Goal: Information Seeking & Learning: Learn about a topic

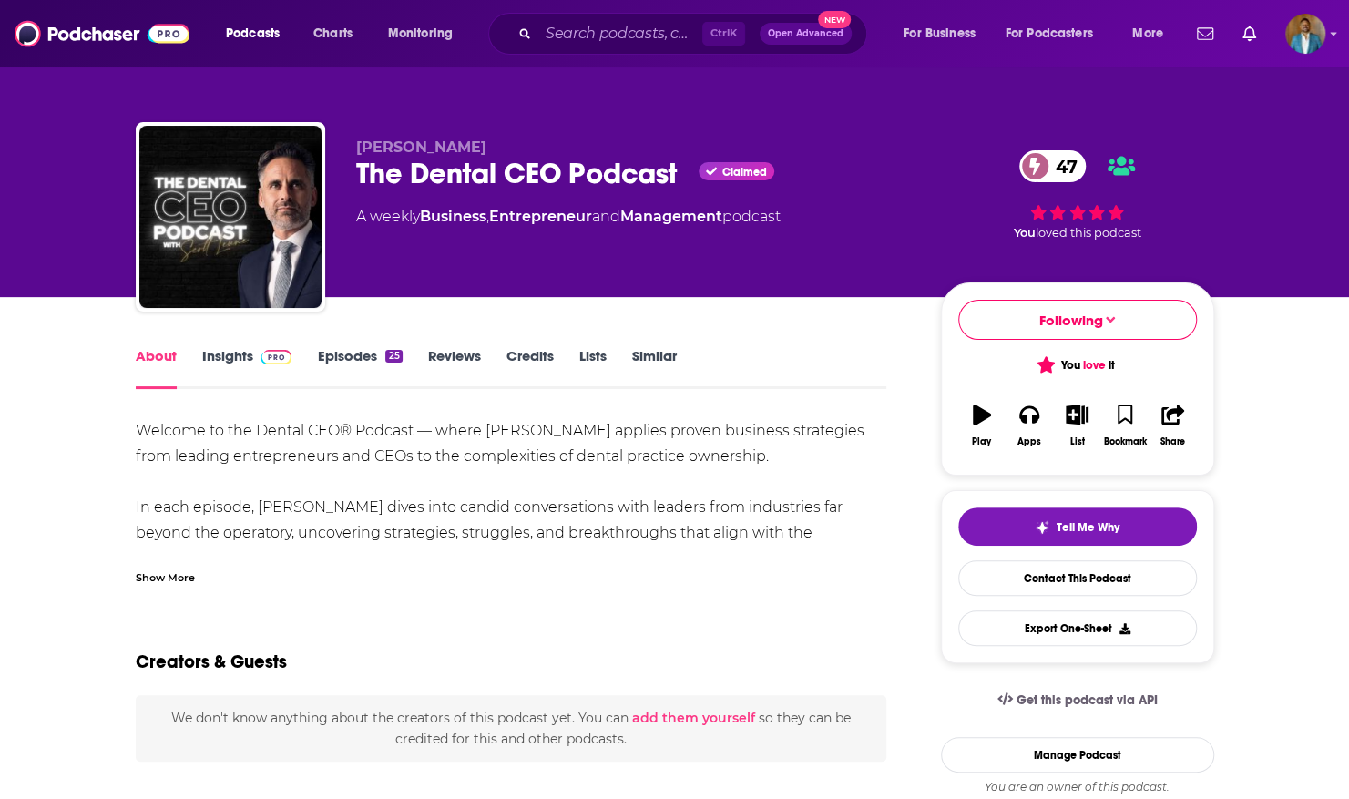
click at [544, 359] on link "Credits" at bounding box center [530, 368] width 47 height 42
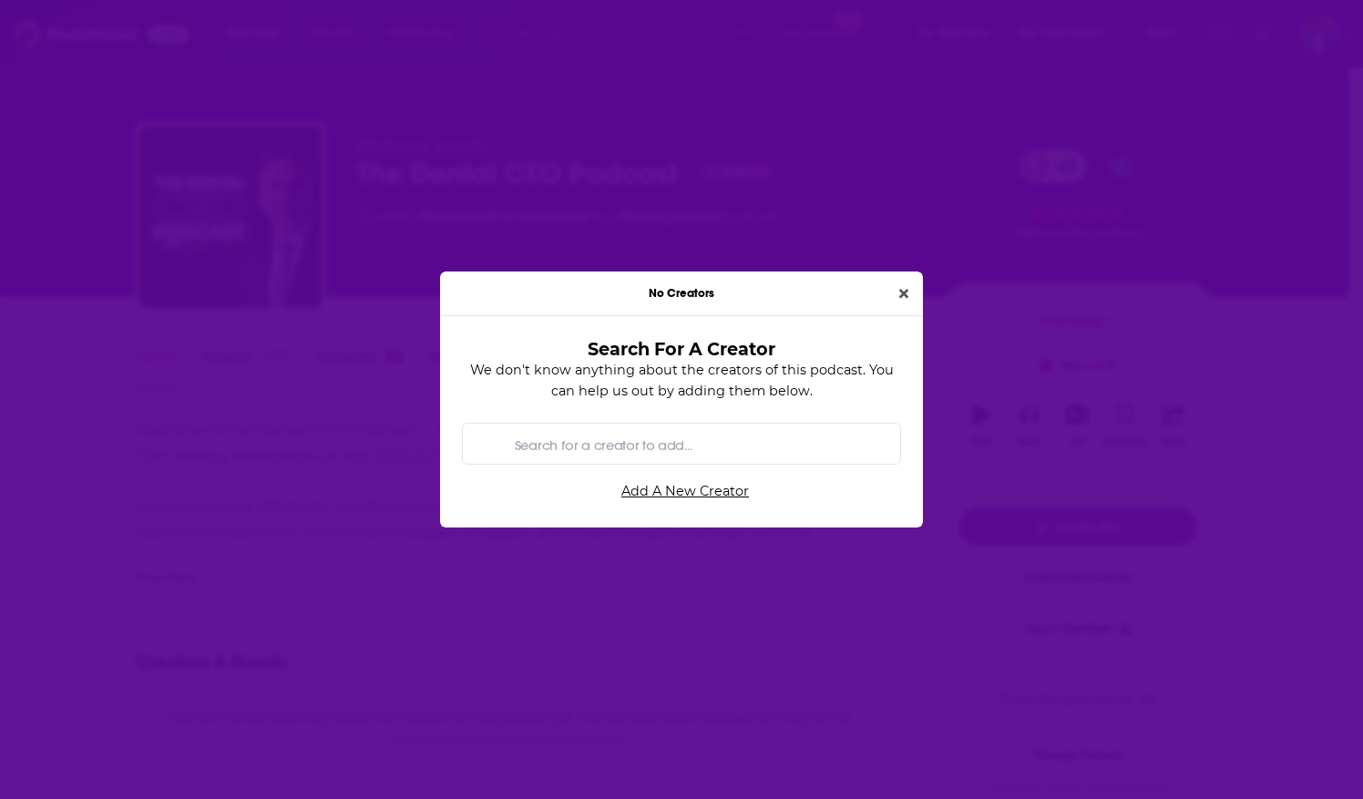
click at [906, 282] on div "No Creators" at bounding box center [681, 294] width 483 height 45
click at [899, 294] on icon "Close" at bounding box center [903, 293] width 9 height 13
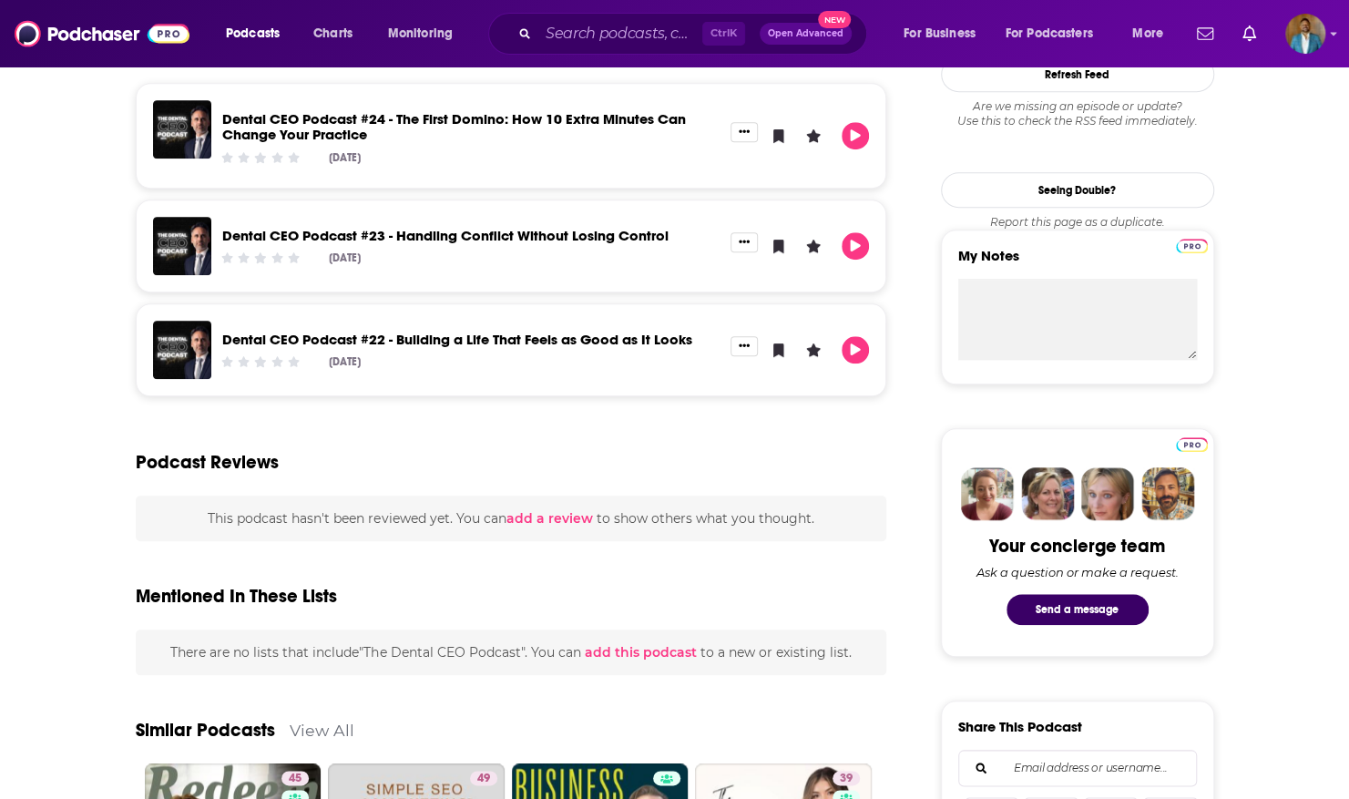
scroll to position [717, 0]
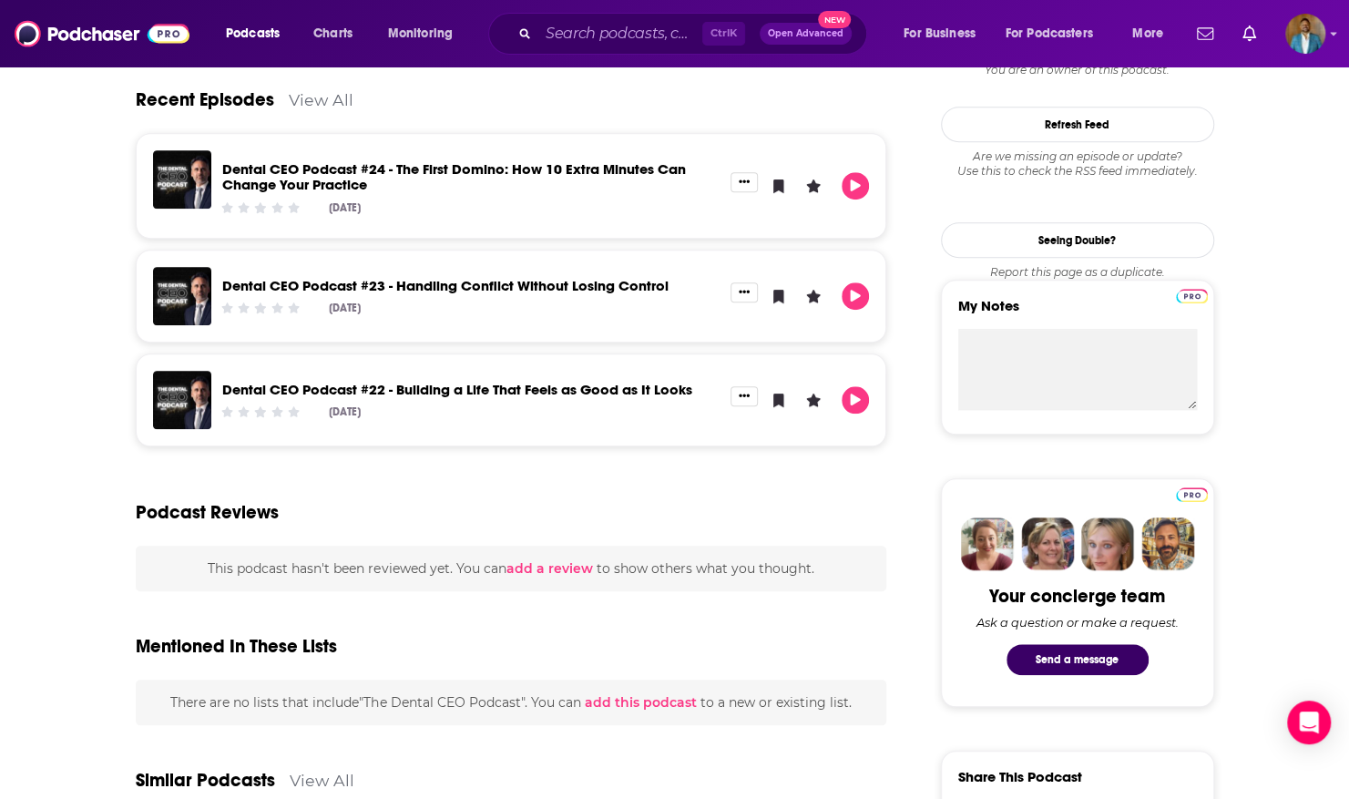
click at [77, 491] on div "About Insights Episodes 25 Reviews Credits Lists Similar Welcome to the Dental …" at bounding box center [674, 745] width 1349 height 2331
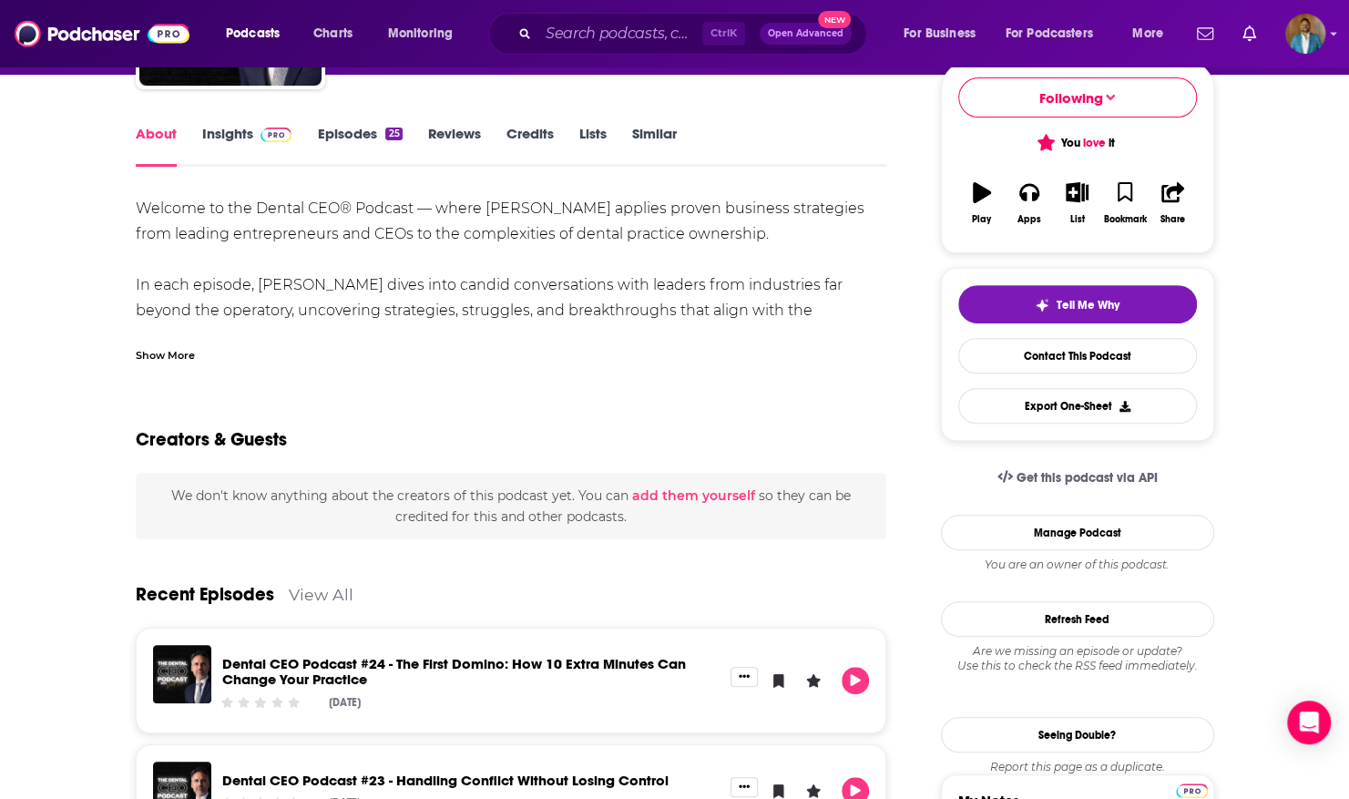
scroll to position [0, 0]
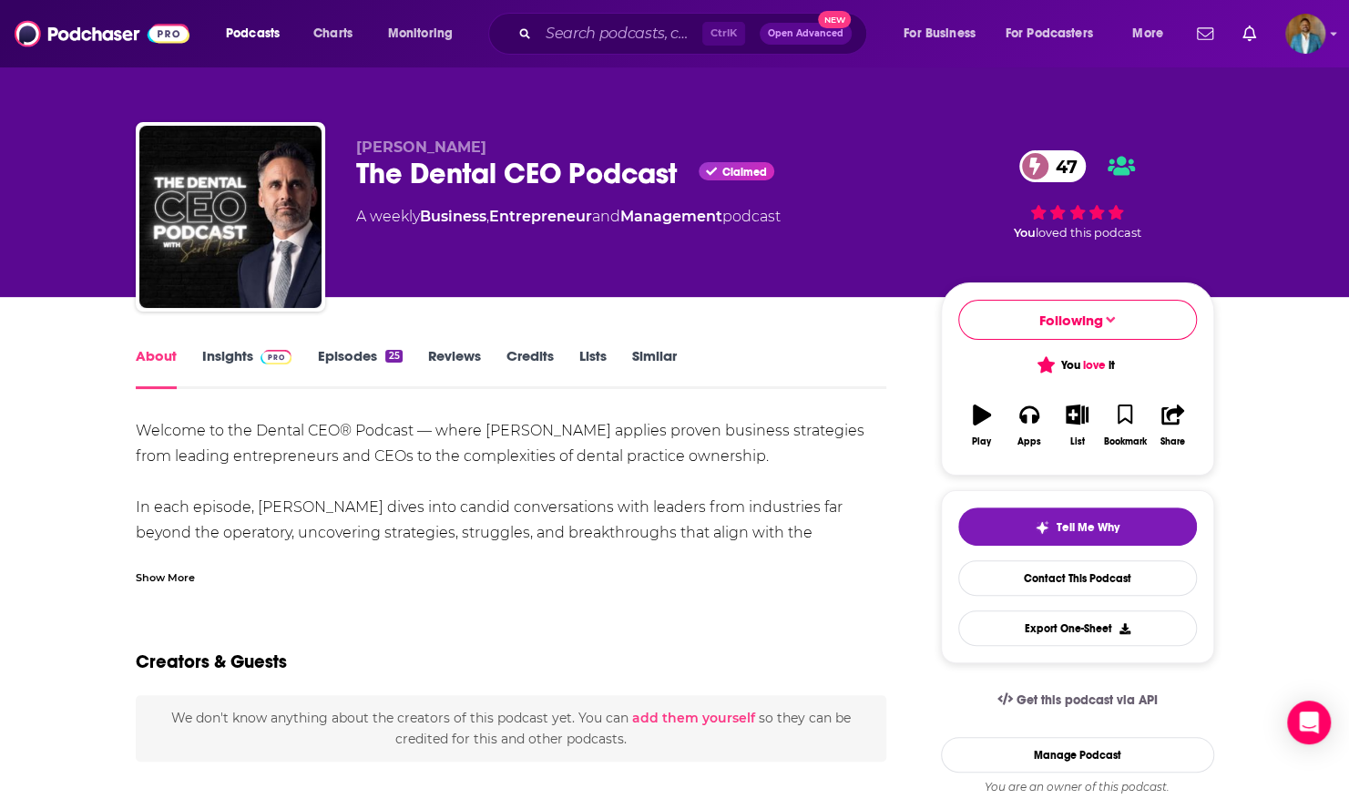
click at [527, 38] on icon "Search podcasts, credits, & more..." at bounding box center [524, 33] width 10 height 10
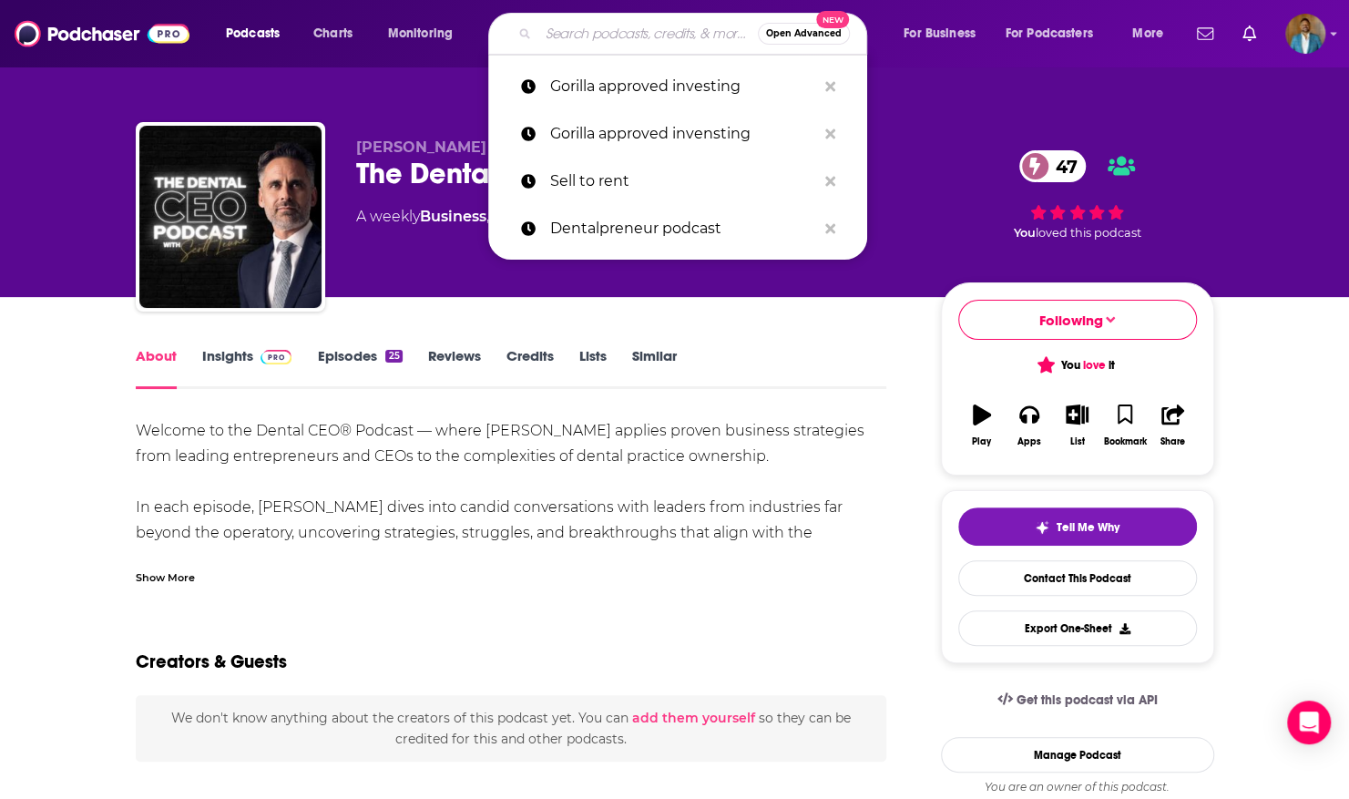
click at [614, 35] on input "Search podcasts, credits, & more..." at bounding box center [648, 33] width 220 height 29
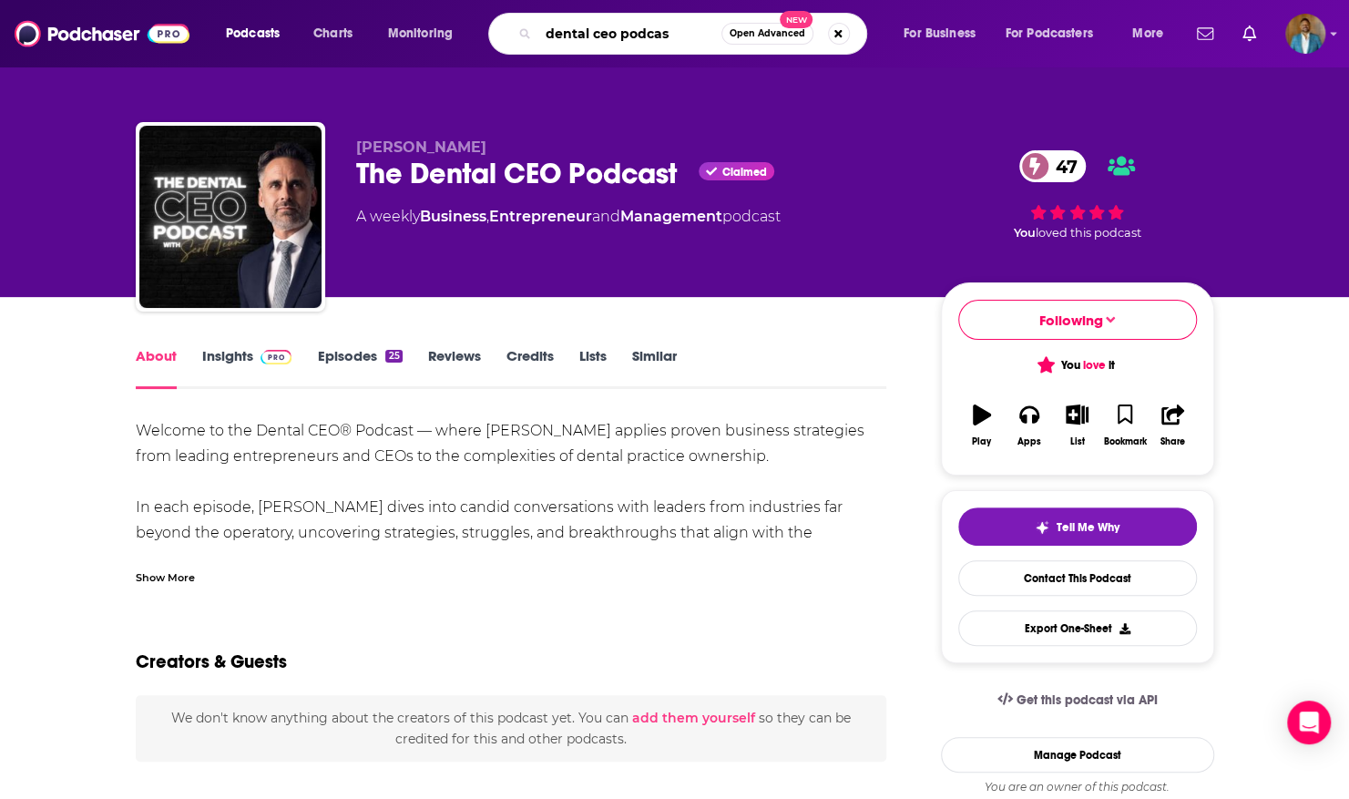
type input "dental ceo podcast"
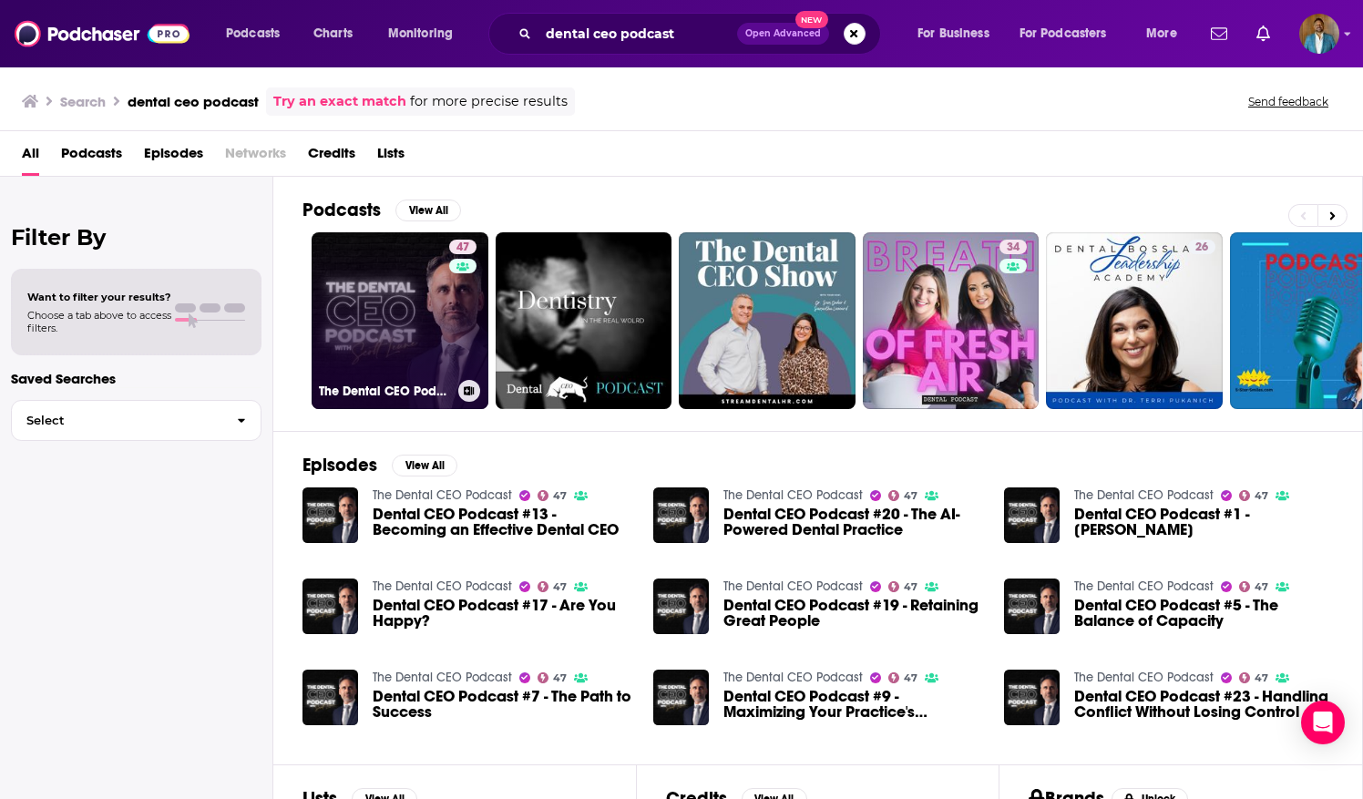
click at [406, 359] on link "47 The Dental CEO Podcast" at bounding box center [400, 320] width 177 height 177
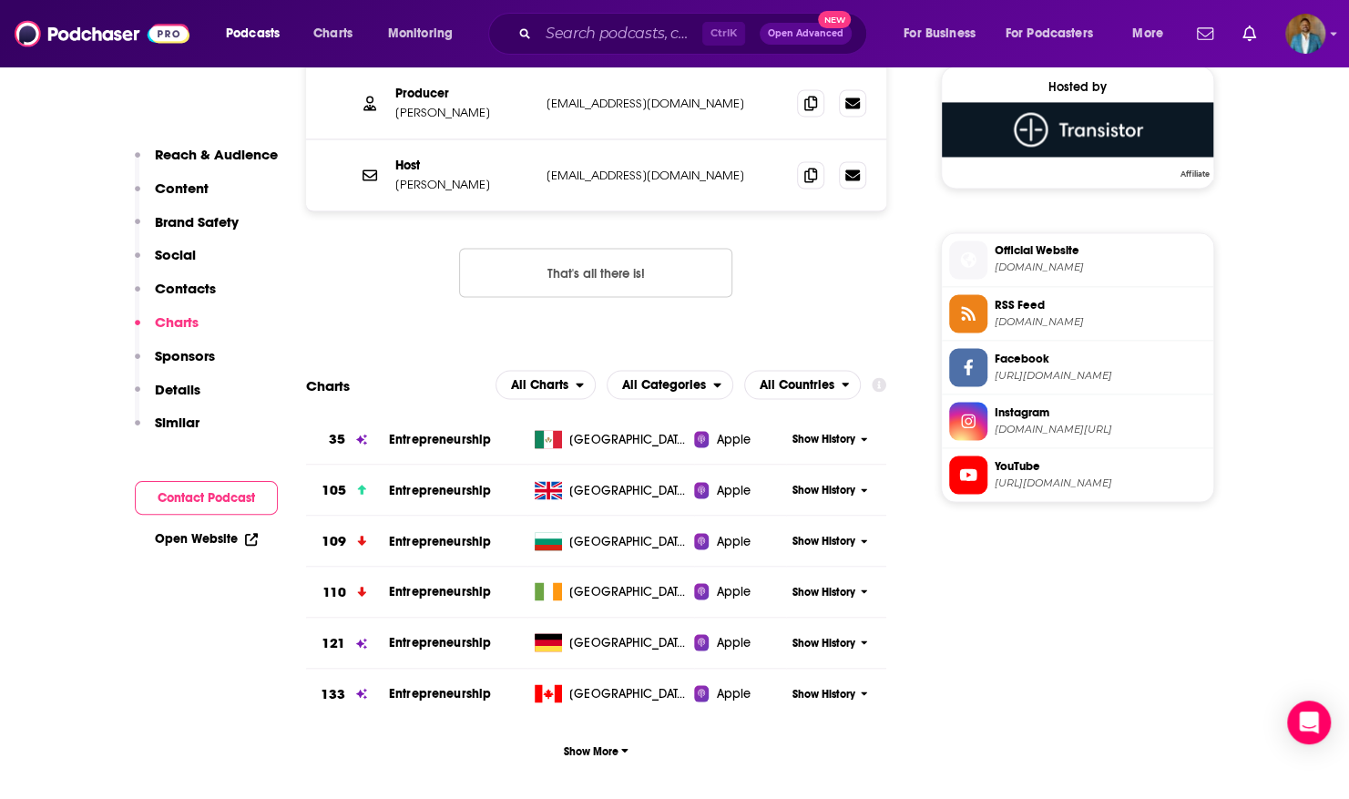
scroll to position [1793, 0]
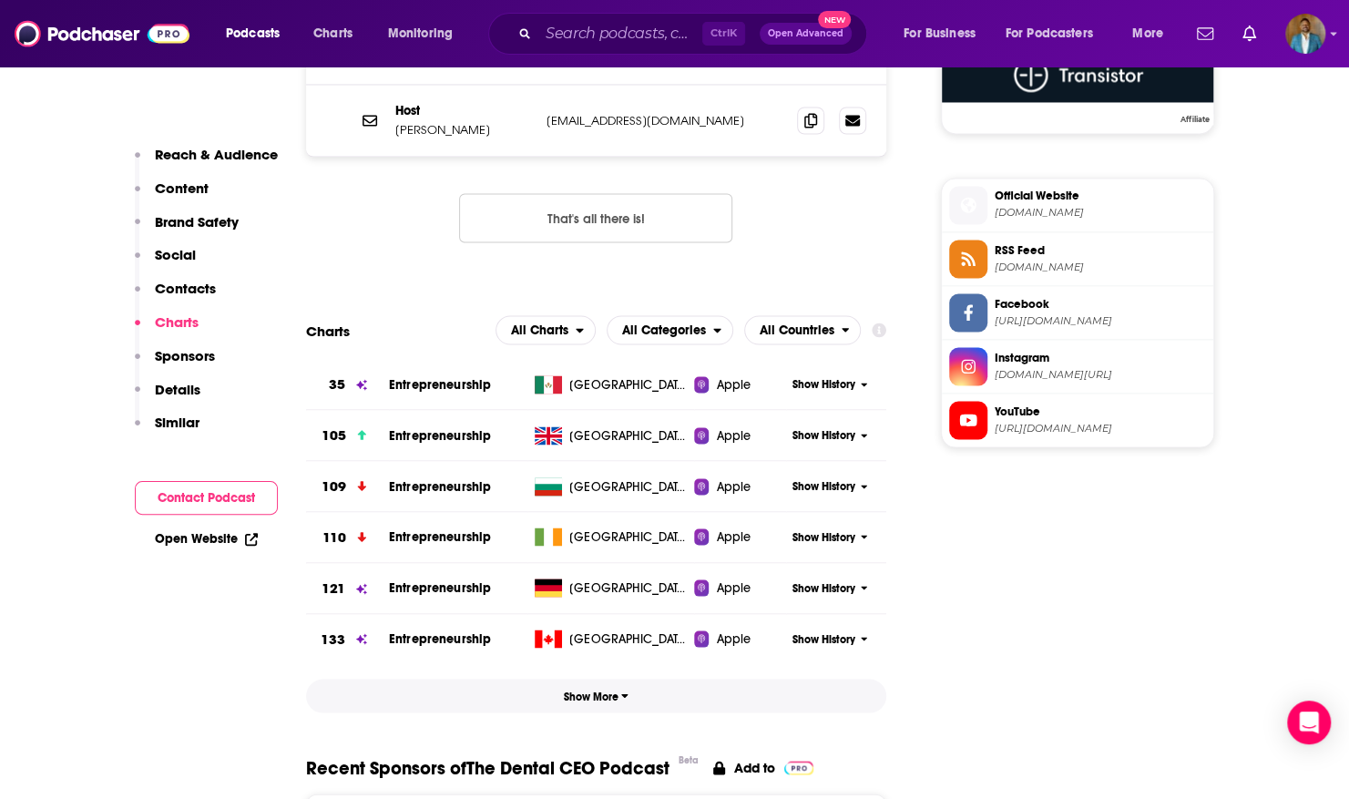
click at [610, 690] on span "Show More" at bounding box center [596, 696] width 65 height 13
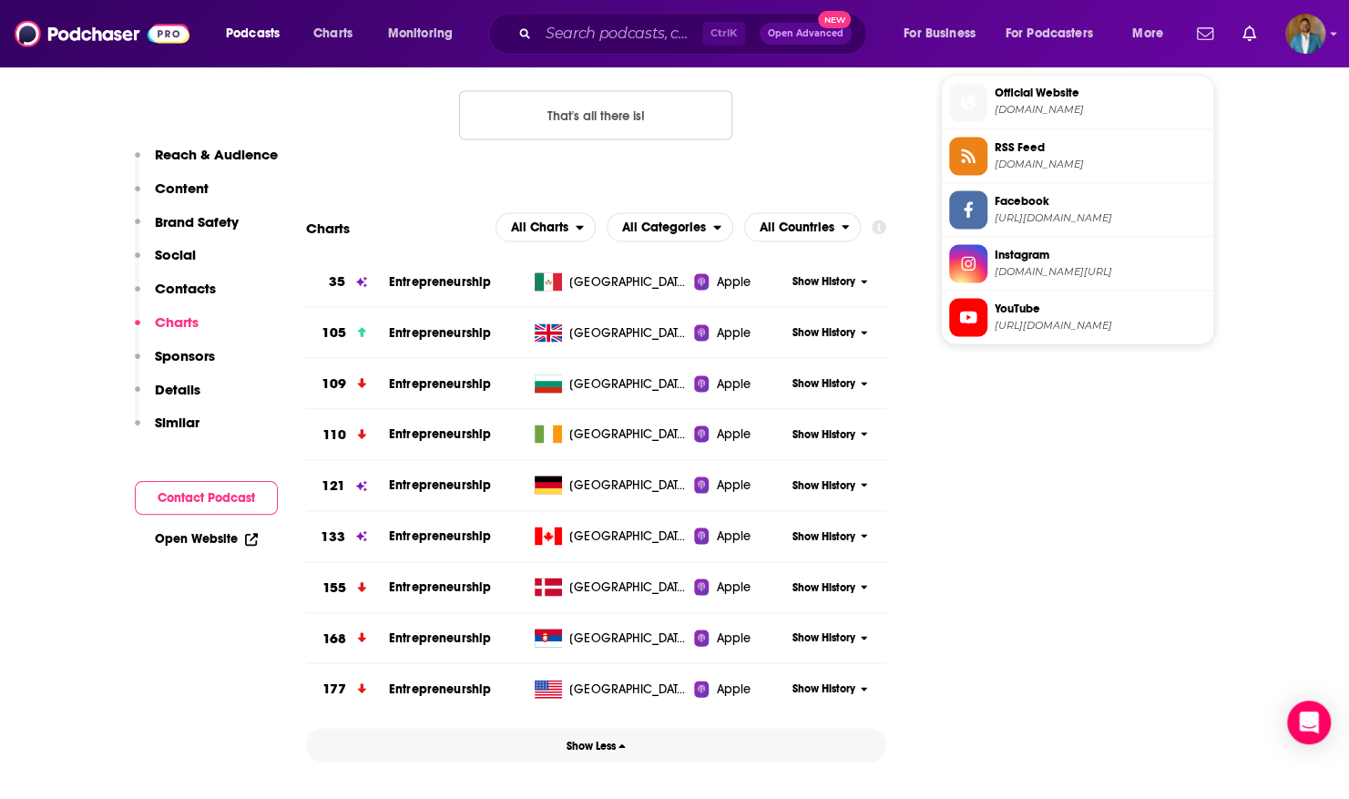
scroll to position [1904, 0]
